Goal: Find contact information: Find contact information

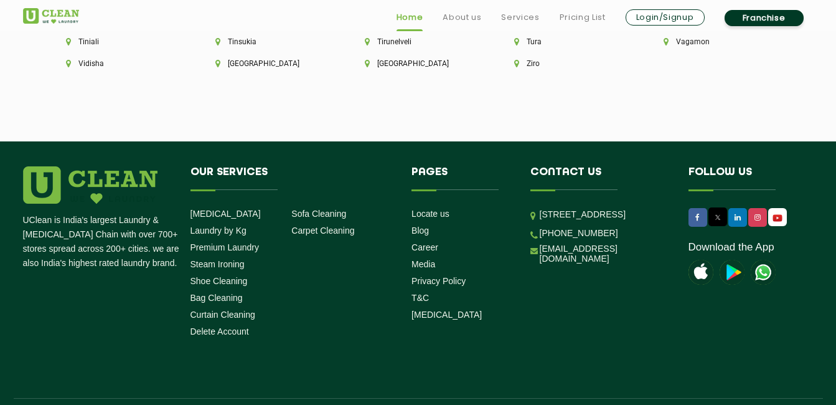
scroll to position [3552, 0]
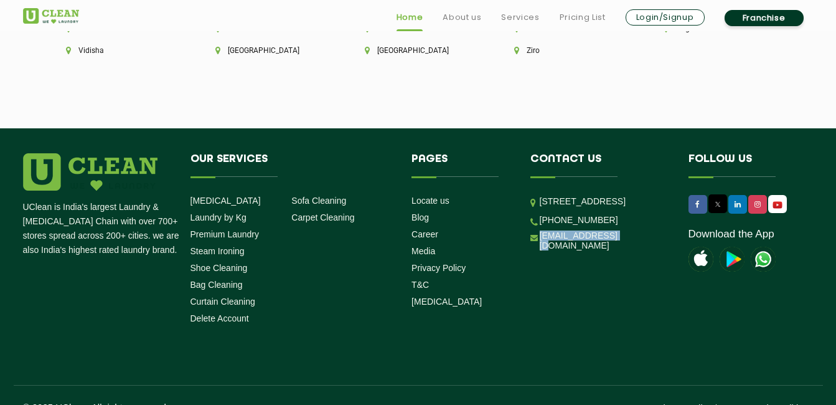
drag, startPoint x: 639, startPoint y: 255, endPoint x: 538, endPoint y: 256, distance: 100.9
click at [538, 251] on li "[EMAIL_ADDRESS][DOMAIN_NAME]" at bounding box center [601, 240] width 140 height 21
copy link "[EMAIL_ADDRESS][DOMAIN_NAME]"
drag, startPoint x: 607, startPoint y: 240, endPoint x: 557, endPoint y: 239, distance: 49.8
click at [557, 225] on li "[PHONE_NUMBER]" at bounding box center [601, 220] width 140 height 12
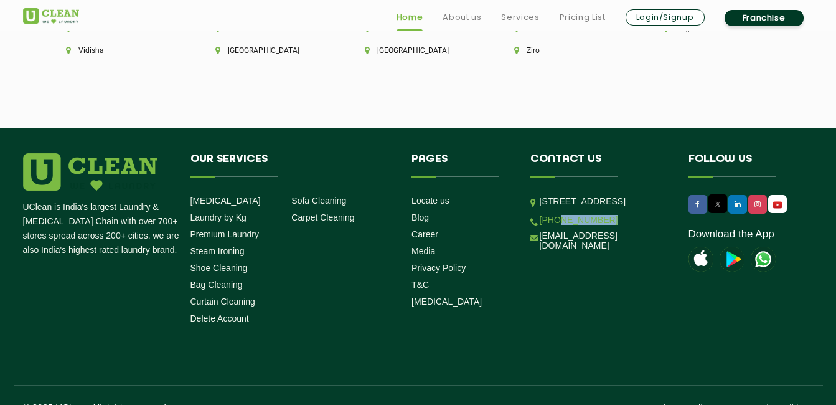
copy link "9999759911"
drag, startPoint x: 620, startPoint y: 257, endPoint x: 541, endPoint y: 262, distance: 79.8
click at [541, 251] on li "[EMAIL_ADDRESS][DOMAIN_NAME]" at bounding box center [601, 240] width 140 height 21
copy link "[EMAIL_ADDRESS][DOMAIN_NAME]"
